Goal: Information Seeking & Learning: Learn about a topic

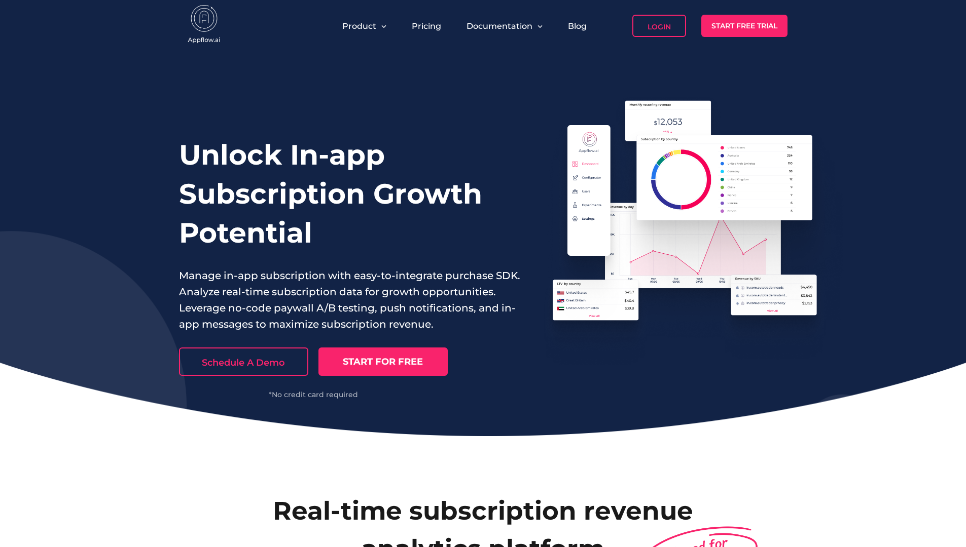
scroll to position [3803, 0]
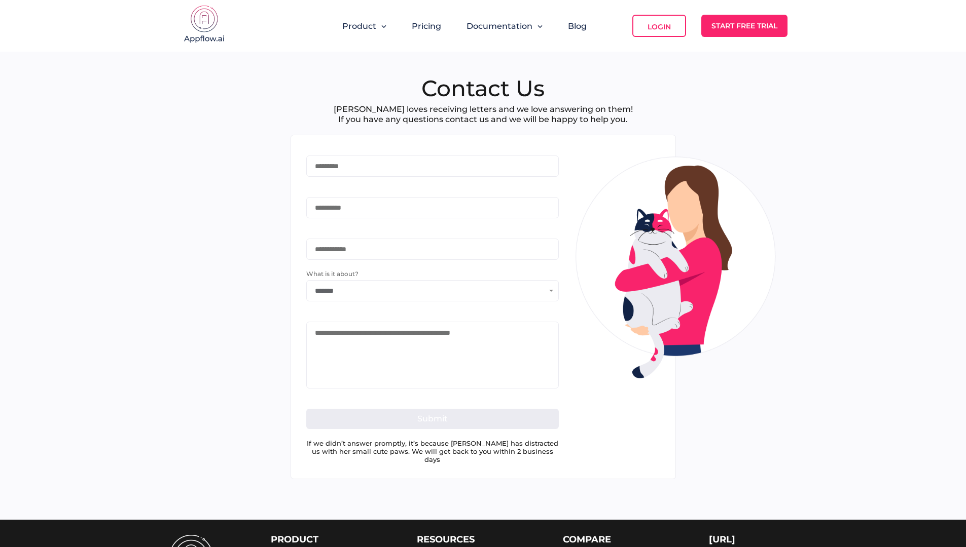
scroll to position [154, 0]
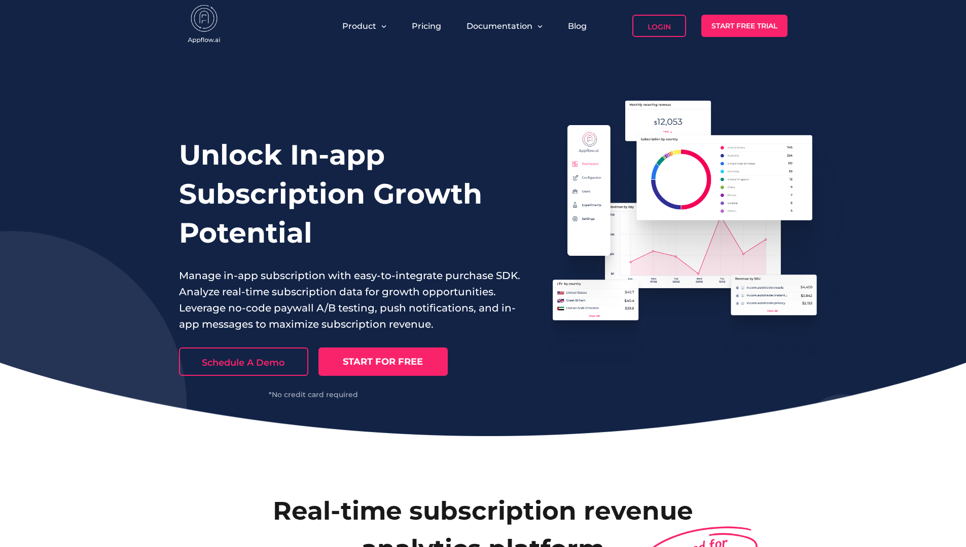
scroll to position [3803, 0]
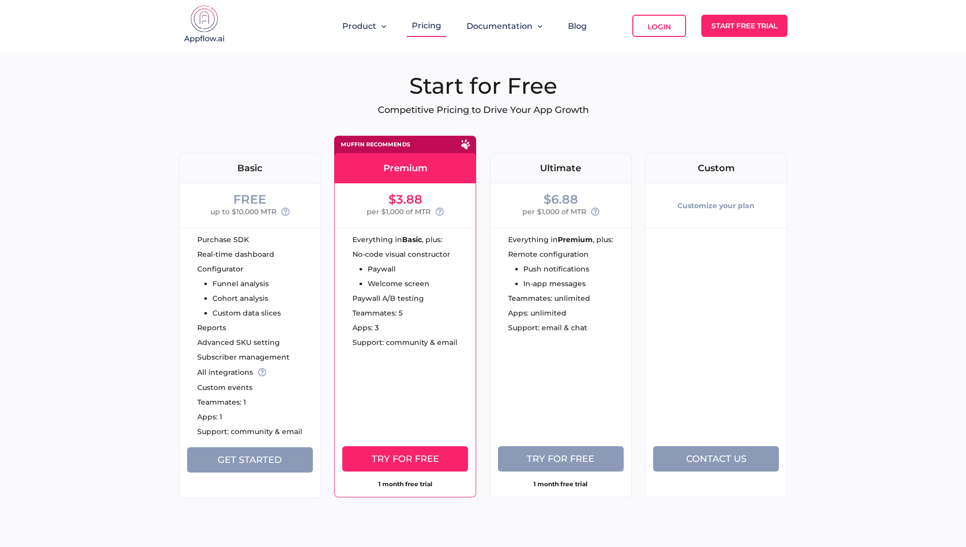
scroll to position [1941, 0]
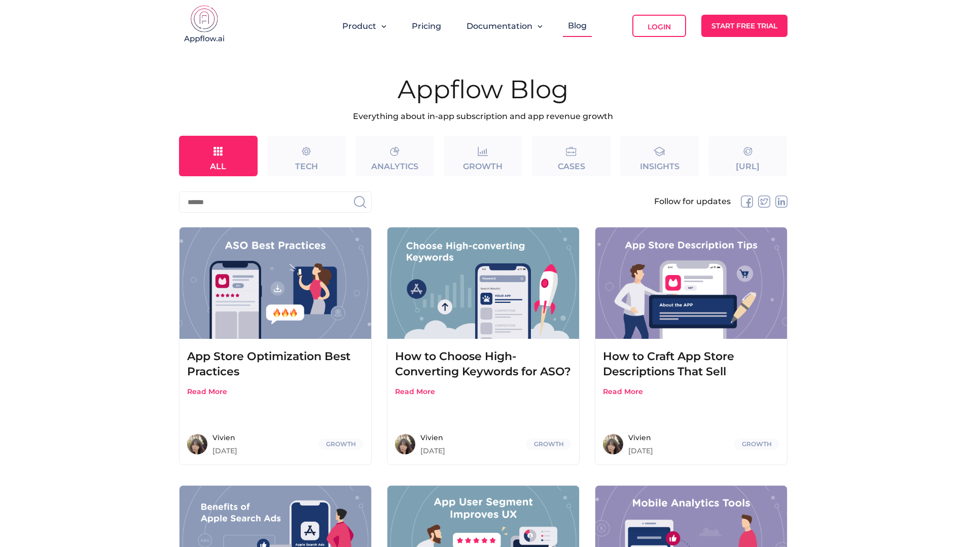
scroll to position [1114, 0]
